Goal: Task Accomplishment & Management: Manage account settings

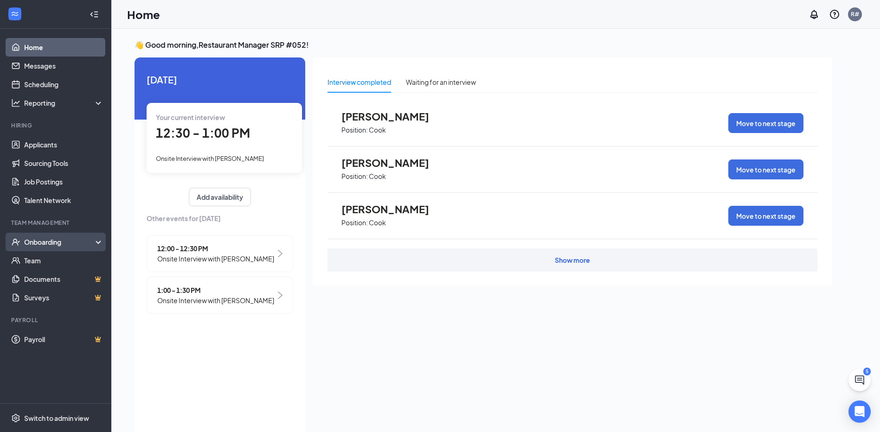
click at [38, 244] on div "Onboarding" at bounding box center [59, 241] width 71 height 9
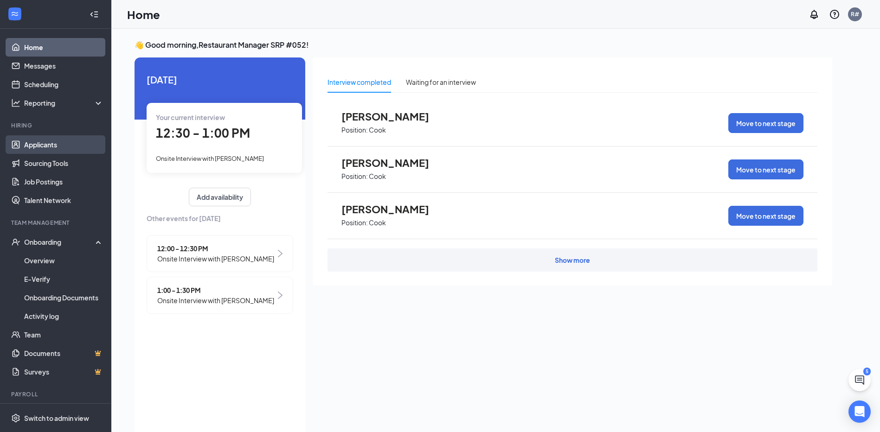
click at [51, 152] on link "Applicants" at bounding box center [63, 144] width 79 height 19
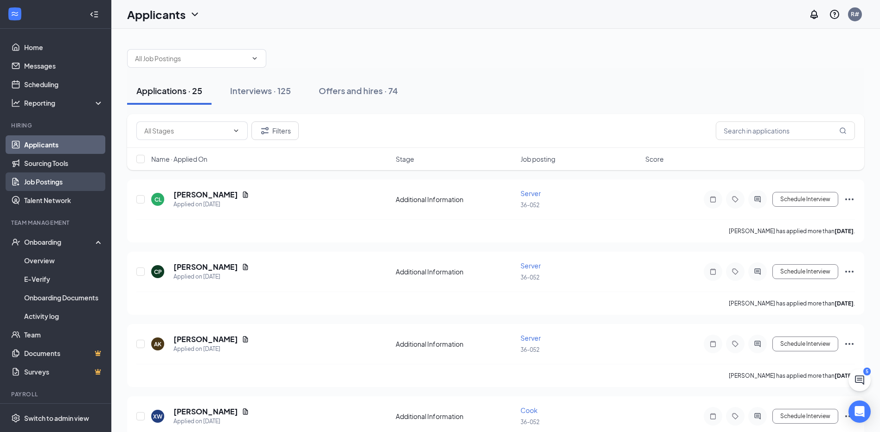
click at [52, 188] on link "Job Postings" at bounding box center [63, 181] width 79 height 19
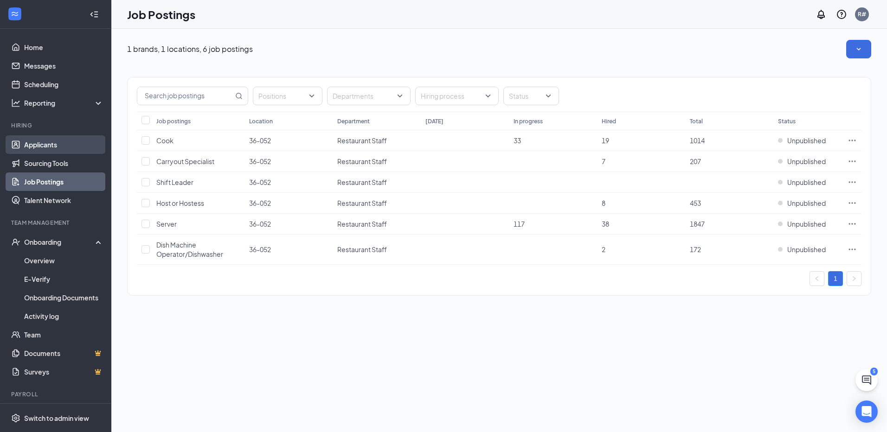
click at [55, 146] on link "Applicants" at bounding box center [63, 144] width 79 height 19
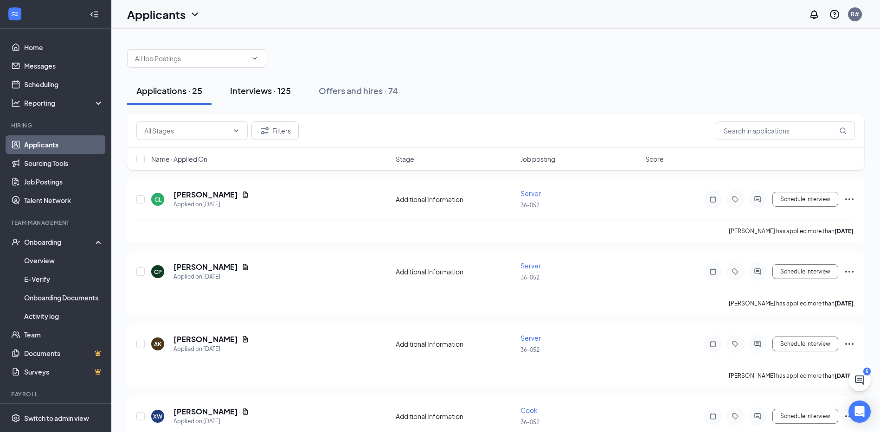
click at [252, 86] on div "Interviews · 125" at bounding box center [260, 91] width 61 height 12
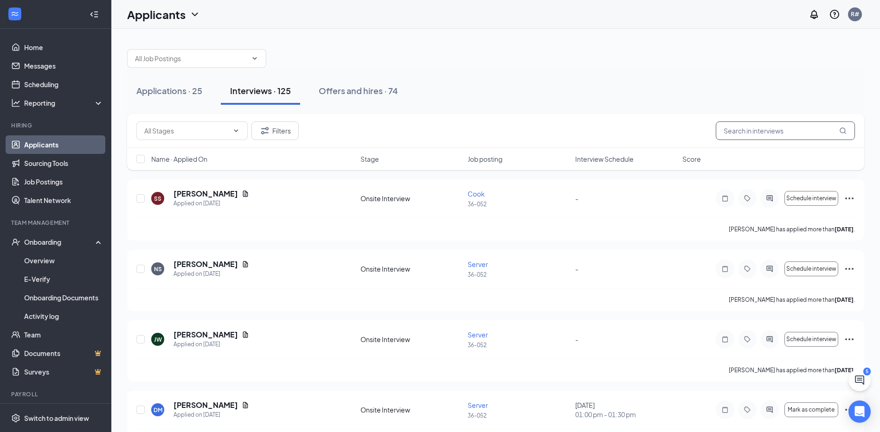
click at [801, 131] on input "text" at bounding box center [784, 130] width 139 height 19
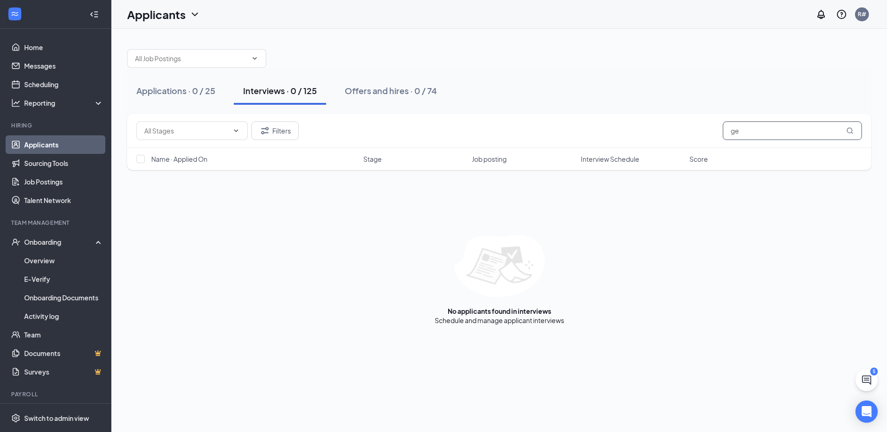
type input "g"
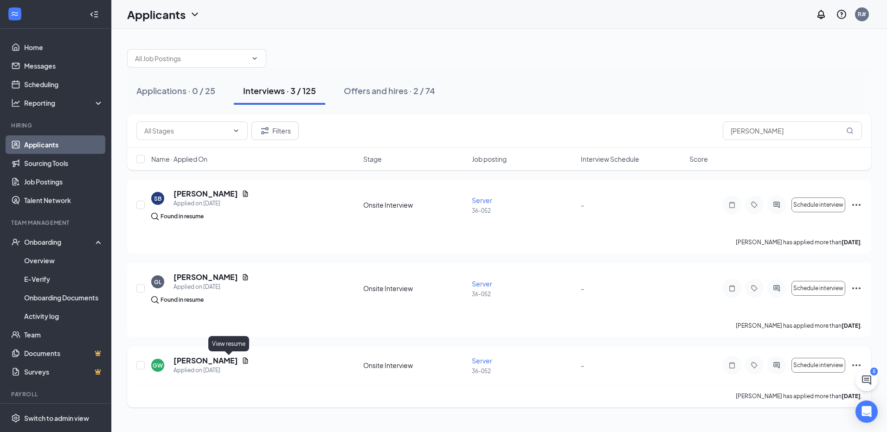
click at [242, 363] on icon "Document" at bounding box center [245, 360] width 7 height 7
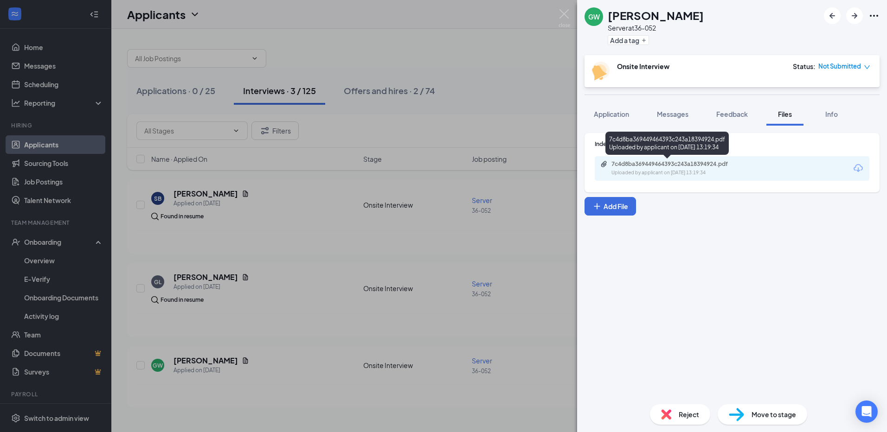
click at [737, 174] on div "Uploaded by applicant on [DATE] 13:19:34" at bounding box center [680, 172] width 139 height 7
click at [269, 209] on div "GW [PERSON_NAME] Server at 36-052 Add a tag Onsite Interview Status : Not Submi…" at bounding box center [443, 216] width 887 height 432
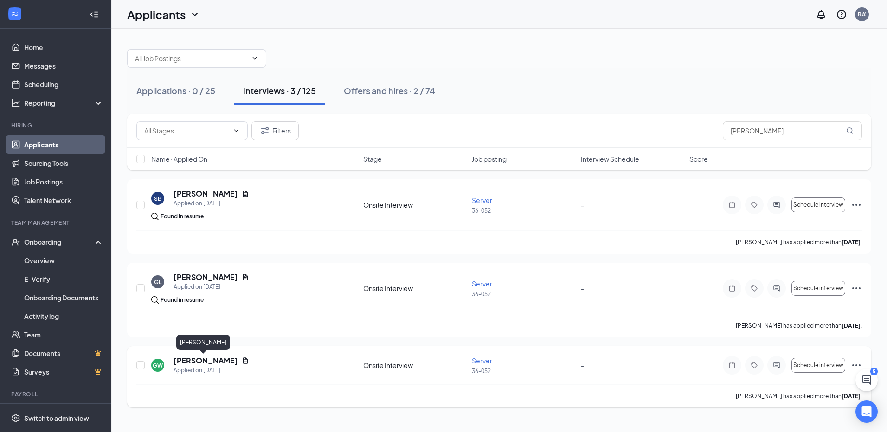
click at [198, 359] on h5 "[PERSON_NAME]" at bounding box center [205, 361] width 64 height 10
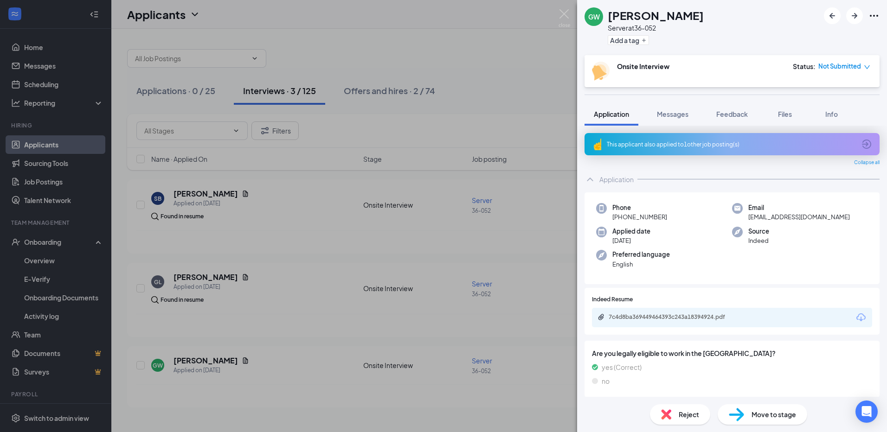
click at [417, 299] on div "GW [PERSON_NAME] Server at 36-052 Add a tag Onsite Interview Status : Not Submi…" at bounding box center [443, 216] width 887 height 432
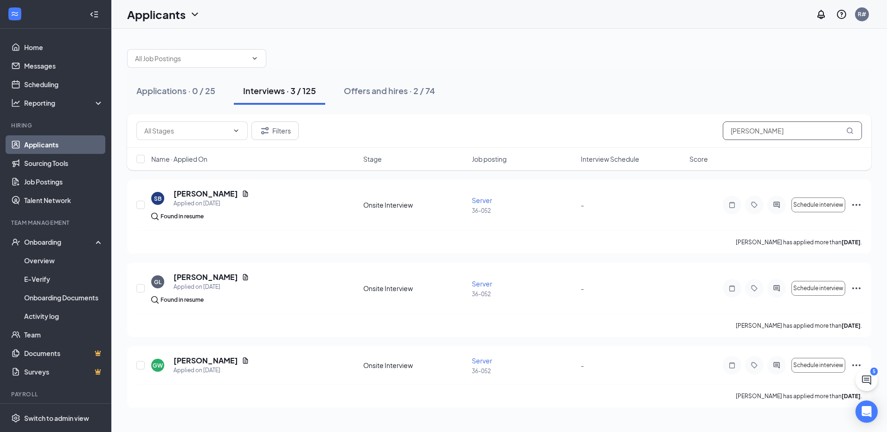
click at [778, 138] on input "[PERSON_NAME]" at bounding box center [791, 130] width 139 height 19
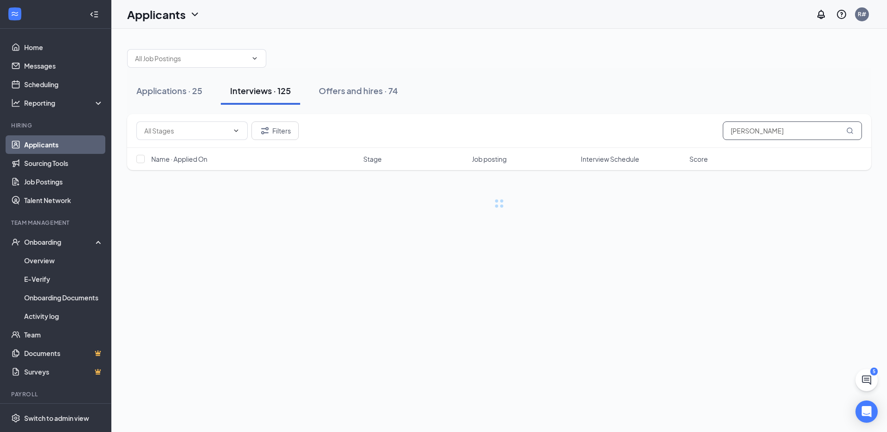
type input "[PERSON_NAME]"
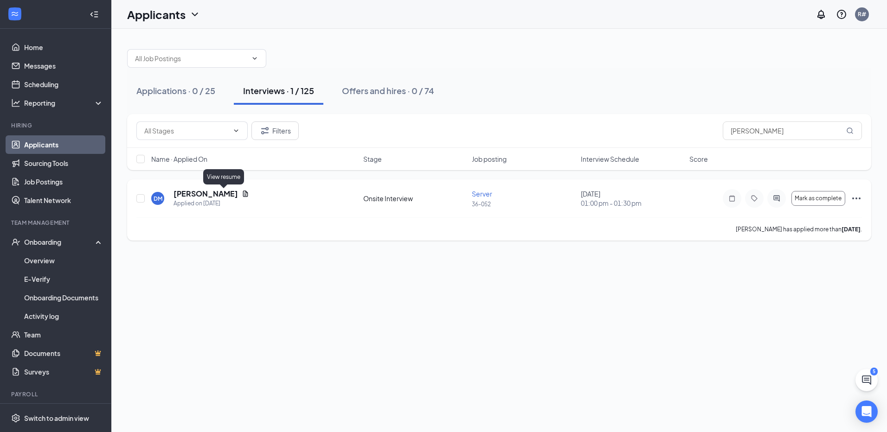
click at [242, 192] on icon "Document" at bounding box center [245, 193] width 7 height 7
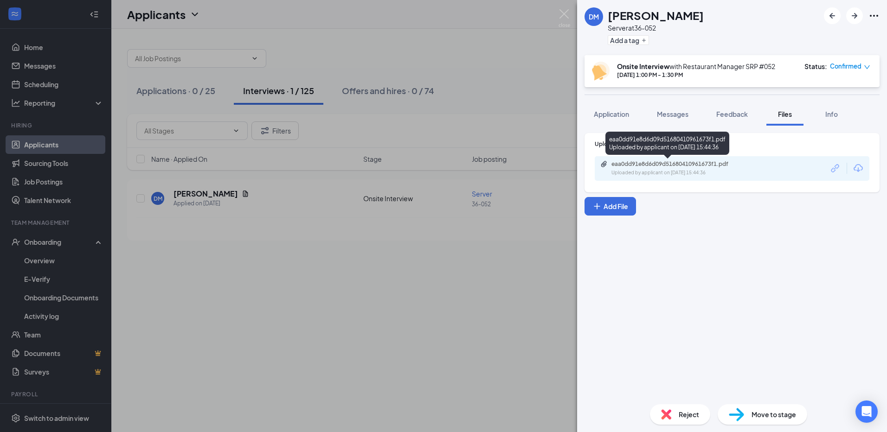
click at [706, 165] on div "eaa0dd91e8d6d09d51680410961673f1.pdf" at bounding box center [676, 163] width 130 height 7
click at [410, 370] on div "[PERSON_NAME] Server at 36-052 Add a tag Onsite Interview with Restaurant Manag…" at bounding box center [443, 216] width 887 height 432
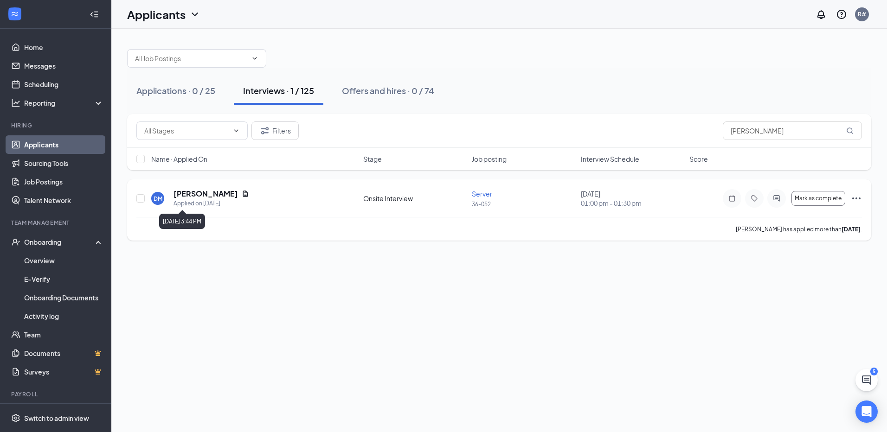
click at [200, 193] on h5 "[PERSON_NAME]" at bounding box center [205, 194] width 64 height 10
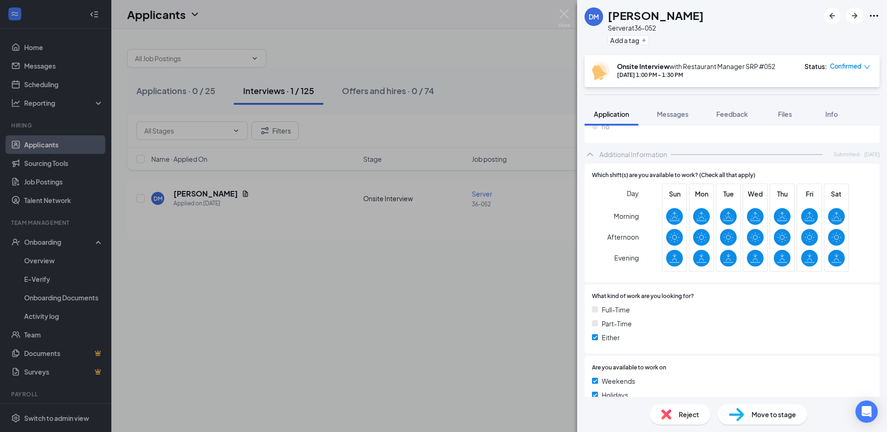
scroll to position [185, 0]
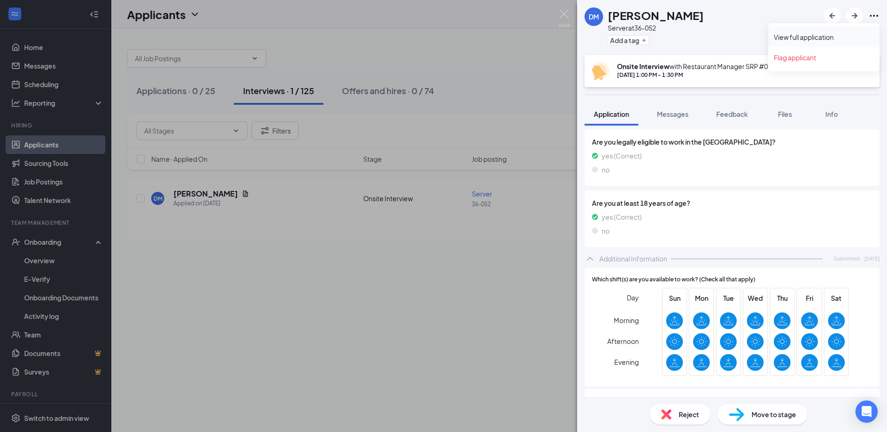
click at [833, 39] on link "View full application" at bounding box center [823, 36] width 100 height 9
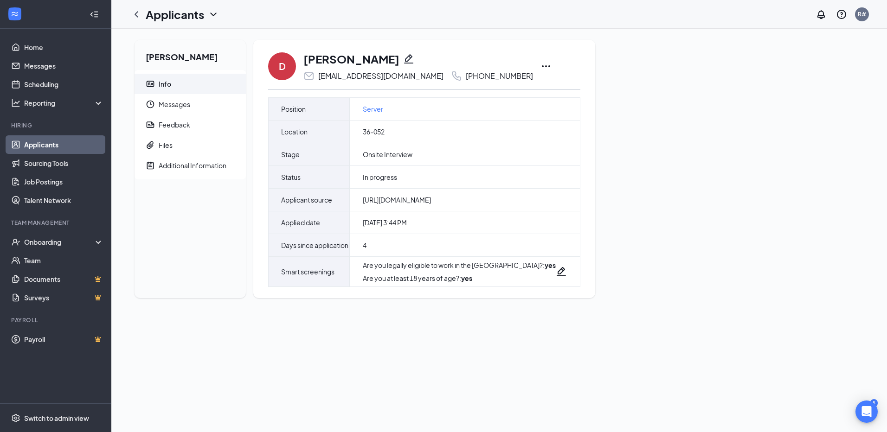
click at [540, 64] on icon "Ellipses" at bounding box center [545, 66] width 11 height 11
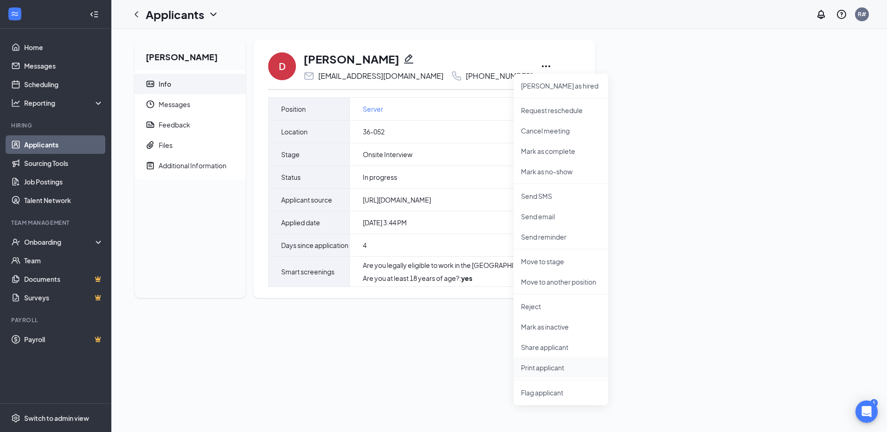
click at [558, 366] on p "Print applicant" at bounding box center [561, 367] width 80 height 9
